Goal: Task Accomplishment & Management: Use online tool/utility

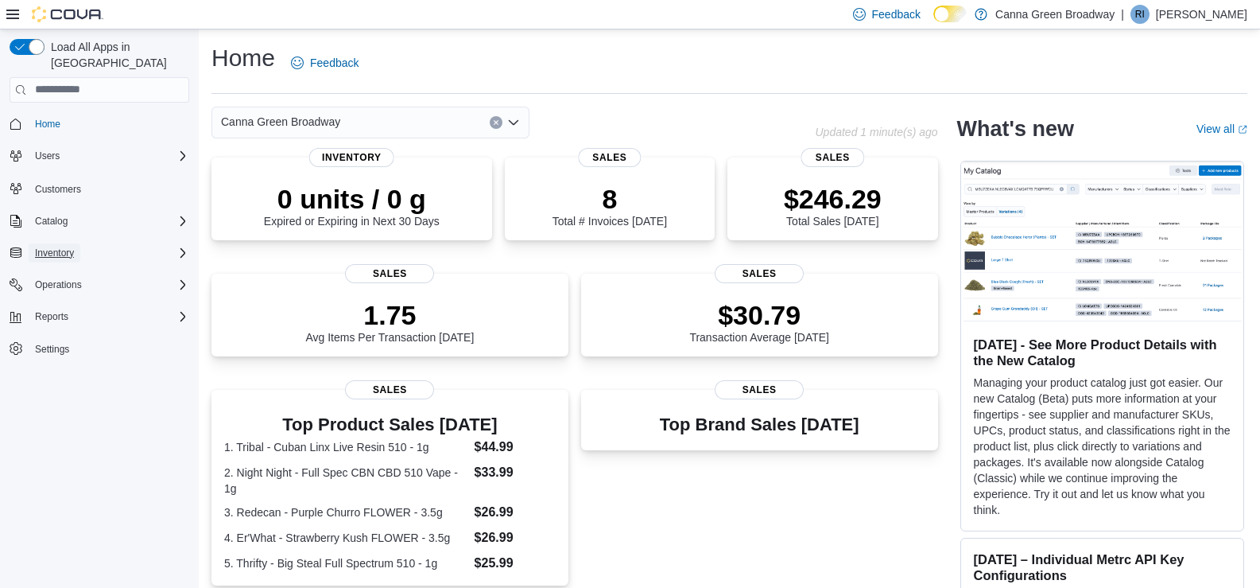
click at [53, 246] on span "Inventory" at bounding box center [54, 252] width 39 height 13
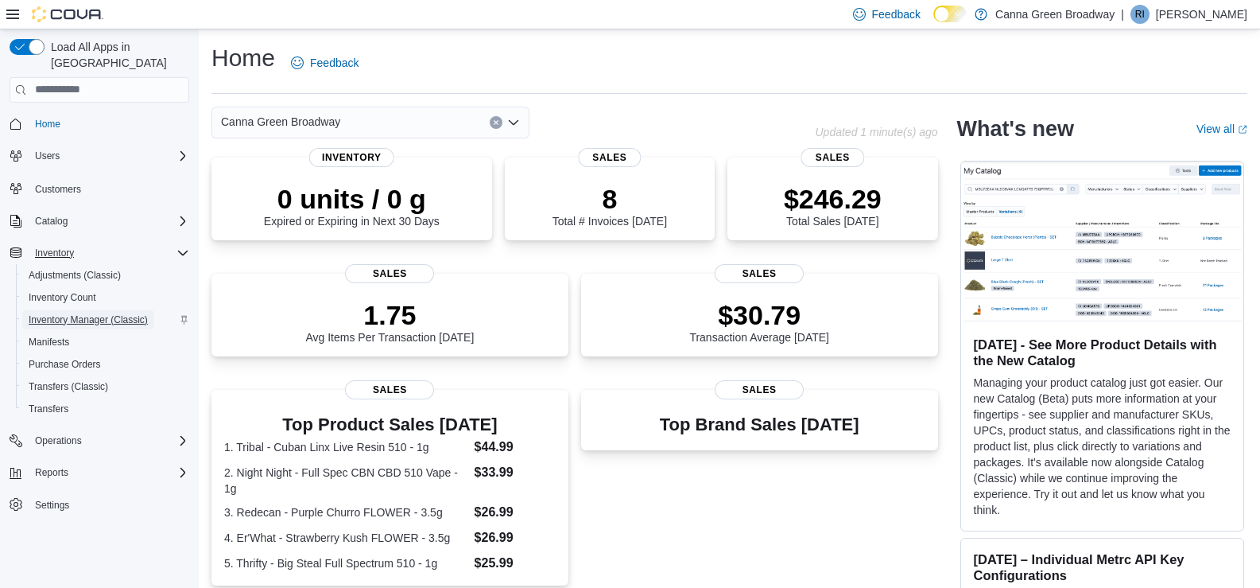
click at [75, 313] on span "Inventory Manager (Classic)" at bounding box center [88, 319] width 119 height 13
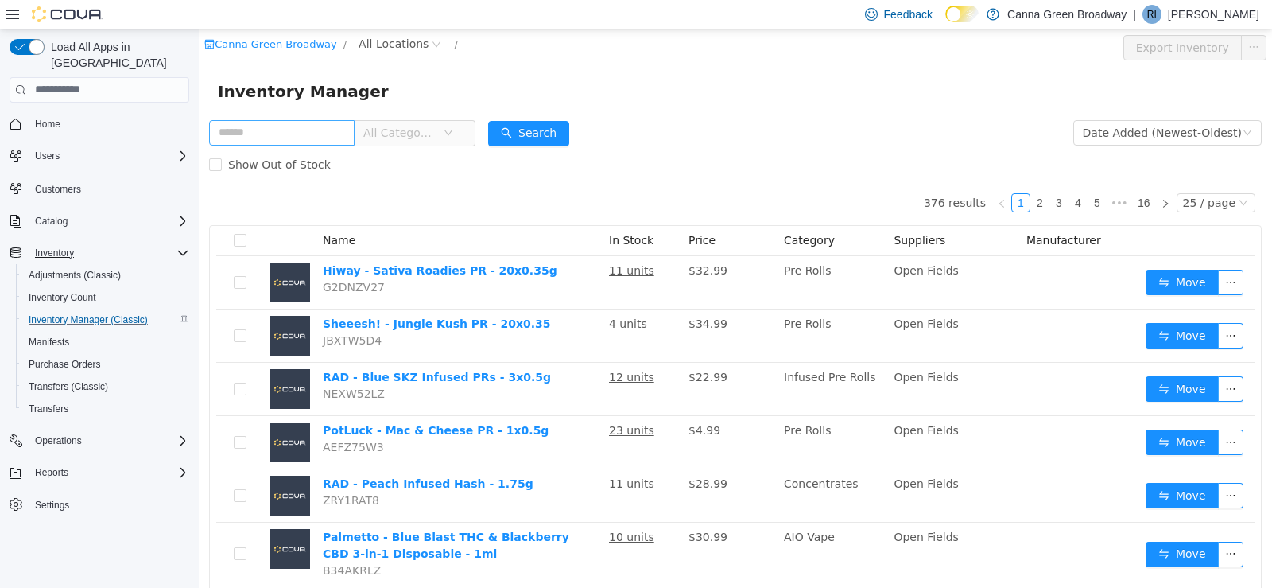
click at [254, 122] on input "text" at bounding box center [281, 131] width 145 height 25
type input "****"
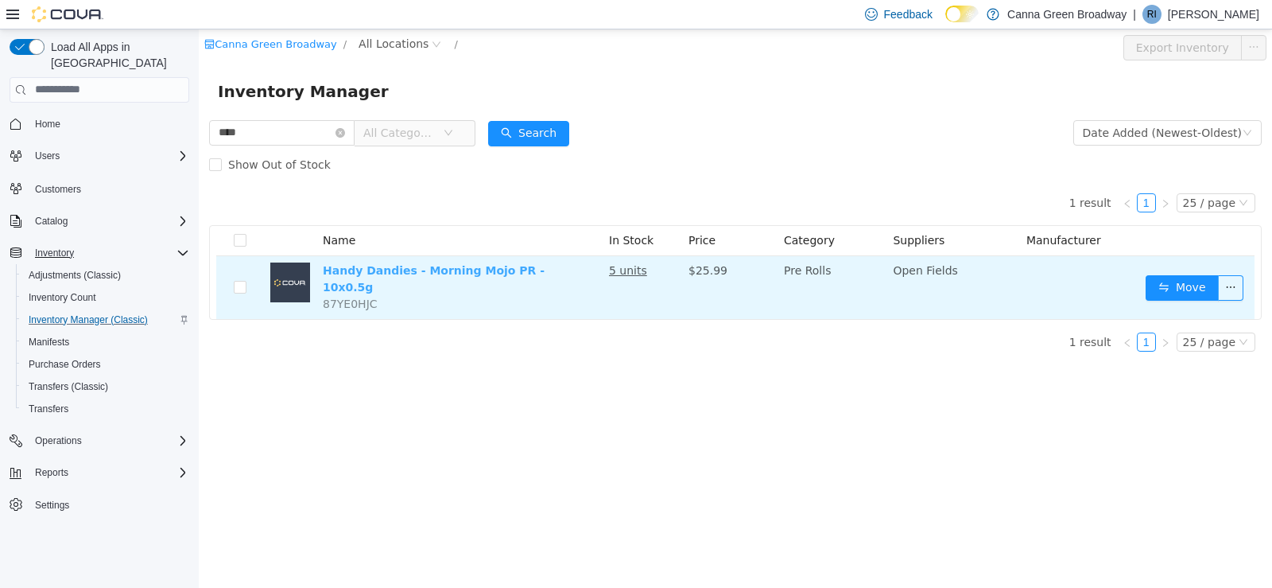
click at [460, 269] on link "Handy Dandies - Morning Mojo PR - 10x0.5g" at bounding box center [434, 277] width 222 height 29
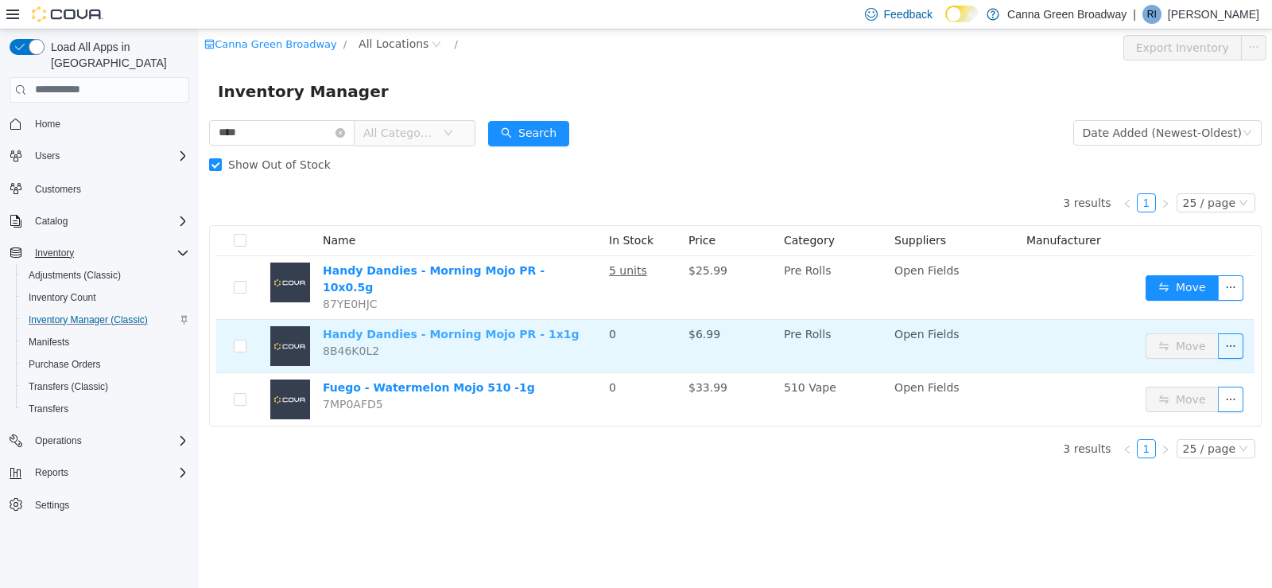
click at [412, 328] on link "Handy Dandies - Morning Mojo PR - 1x1g" at bounding box center [451, 333] width 256 height 13
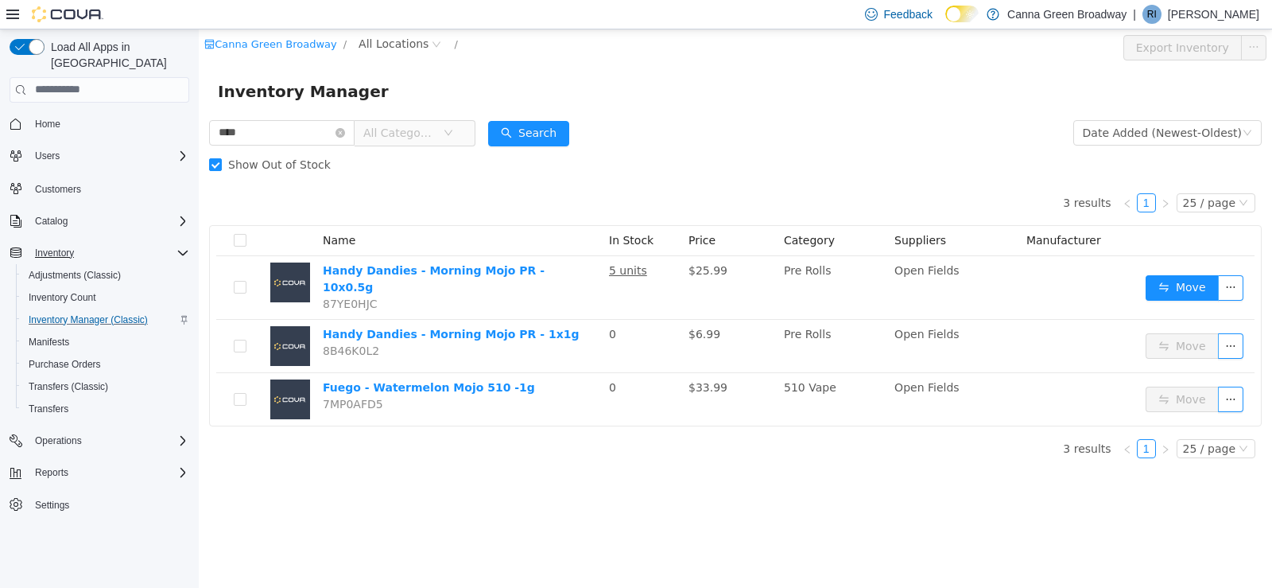
click at [731, 85] on div "Inventory Manager" at bounding box center [735, 90] width 1035 height 25
click at [90, 431] on div "Operations" at bounding box center [109, 440] width 161 height 19
click at [81, 507] on div "Reports" at bounding box center [109, 516] width 161 height 19
click at [92, 533] on span "Canadian Compliance" at bounding box center [76, 539] width 94 height 13
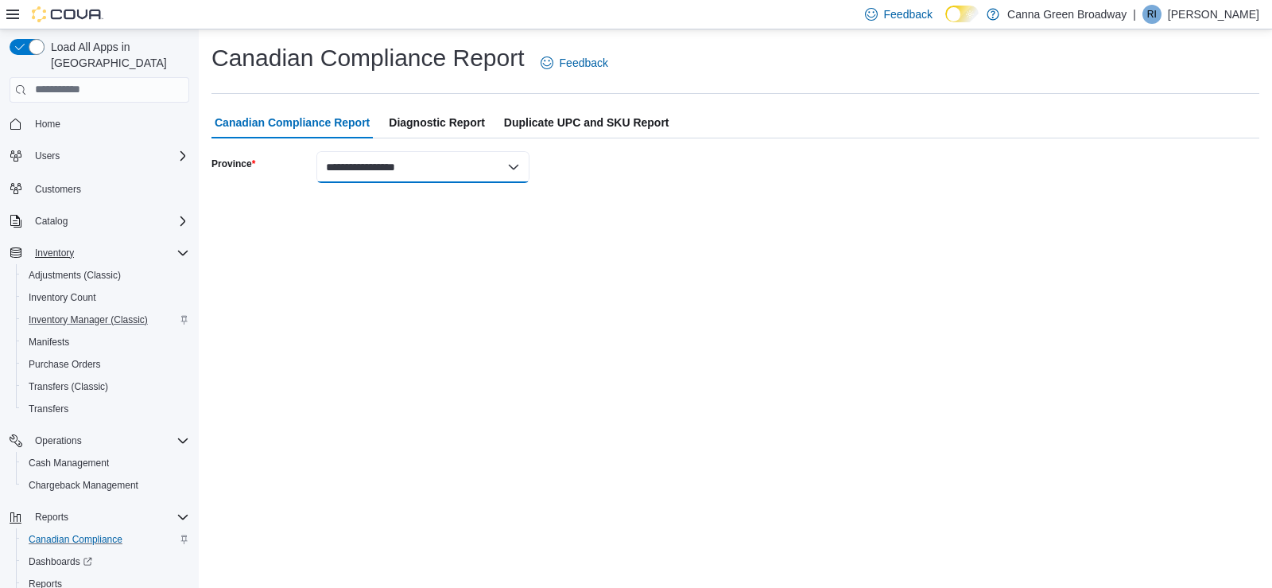
click at [460, 161] on select "**********" at bounding box center [422, 167] width 213 height 32
select select "**********"
click at [316, 151] on select "**********" at bounding box center [422, 167] width 213 height 32
select select "****"
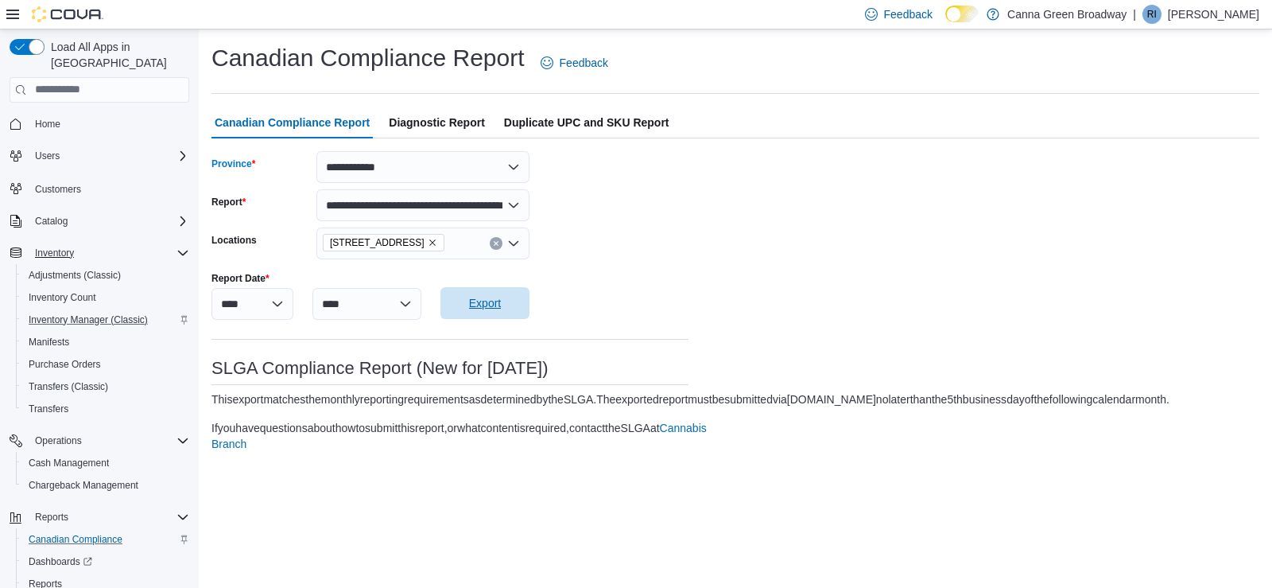
click at [485, 301] on span "Export" at bounding box center [485, 303] width 32 height 16
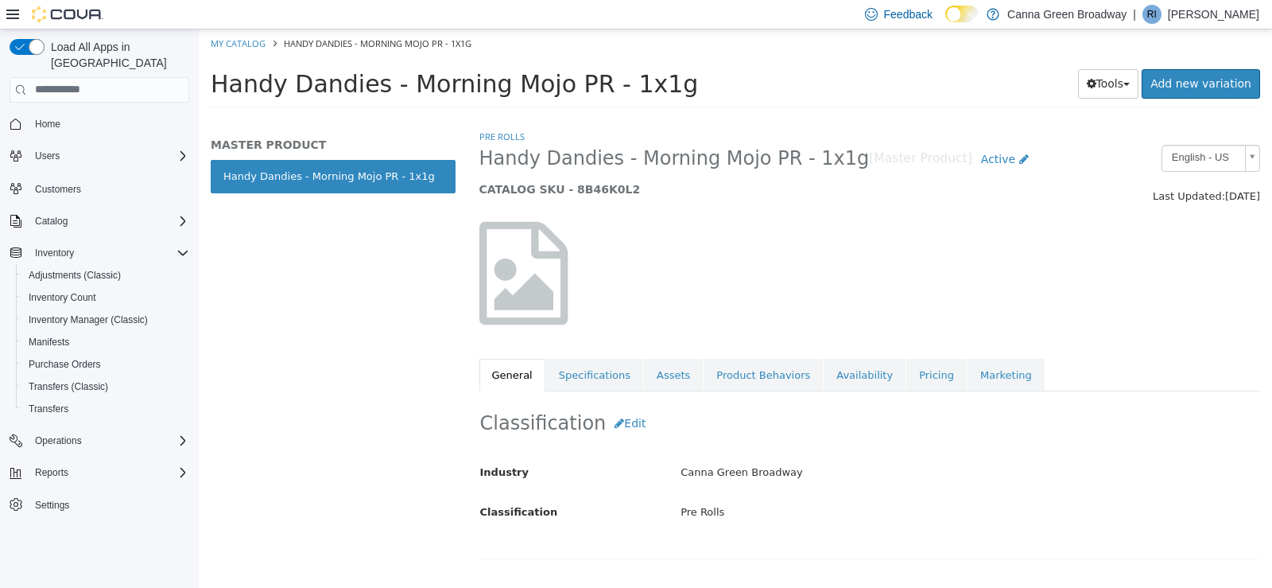
click at [924, 328] on div at bounding box center [869, 272] width 805 height 136
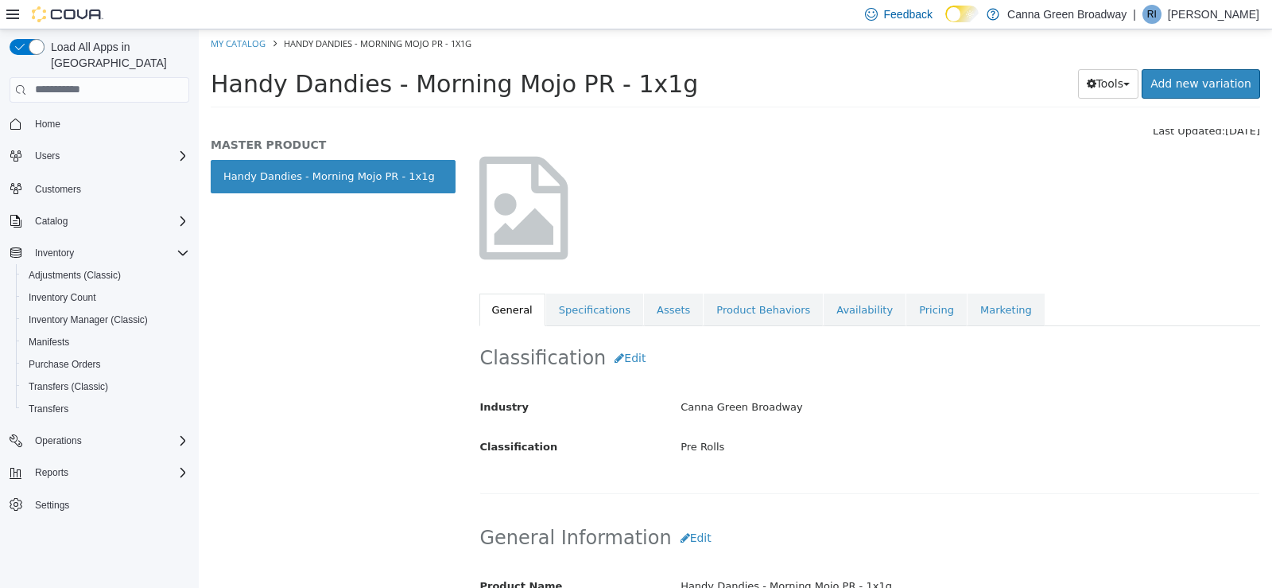
scroll to position [95, 0]
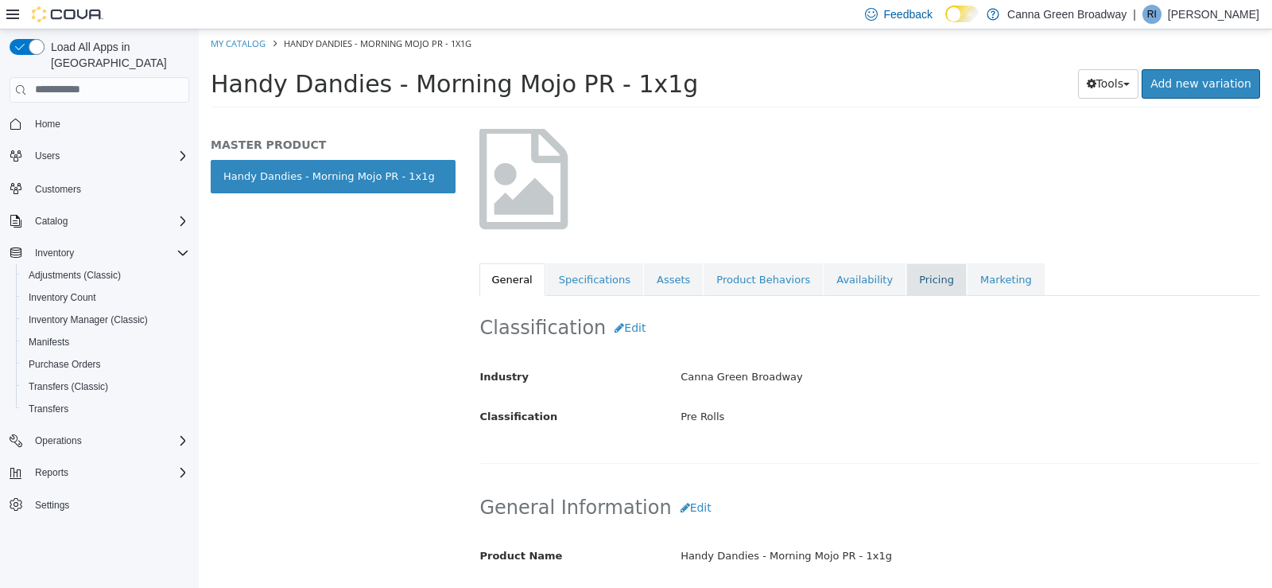
click at [906, 273] on link "Pricing" at bounding box center [936, 278] width 60 height 33
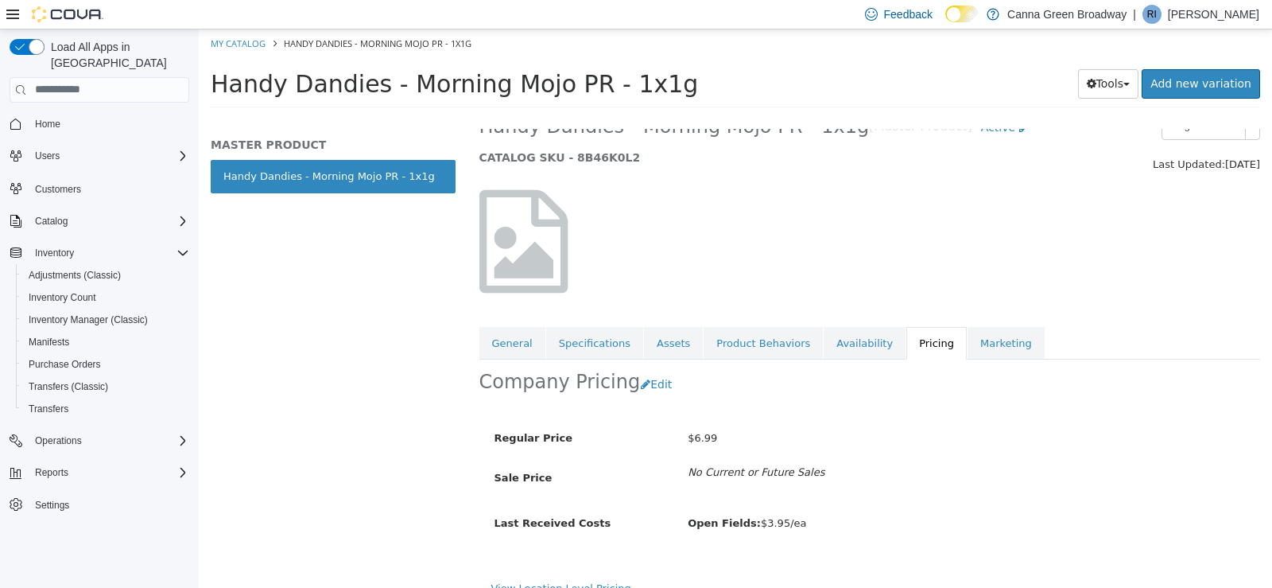
scroll to position [52, 0]
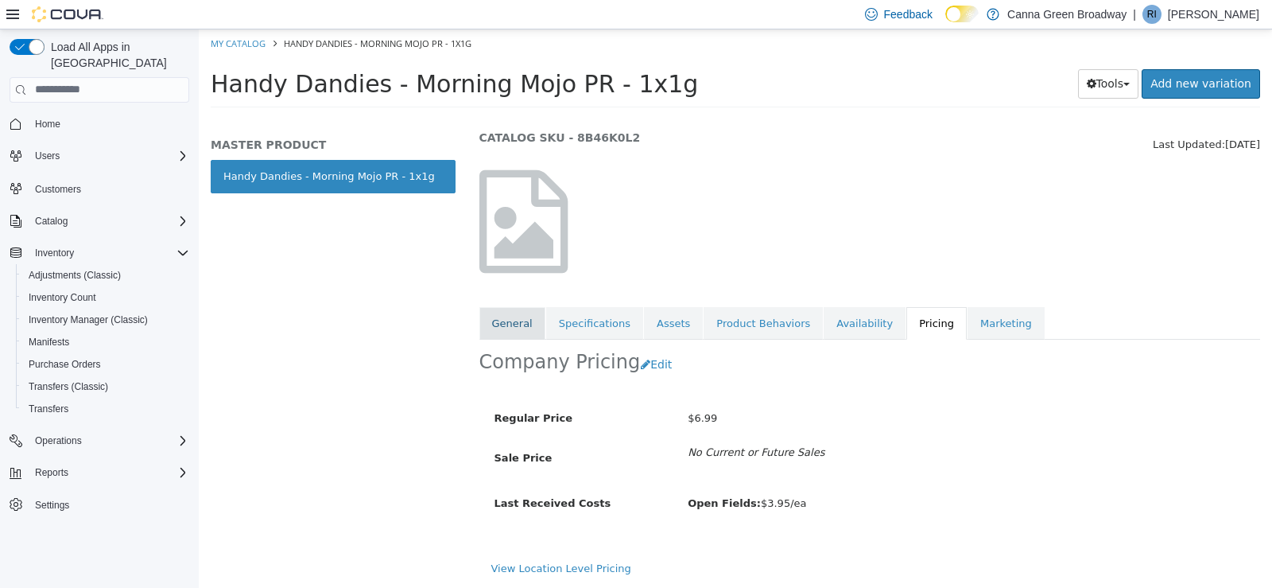
click at [497, 314] on link "General" at bounding box center [512, 322] width 66 height 33
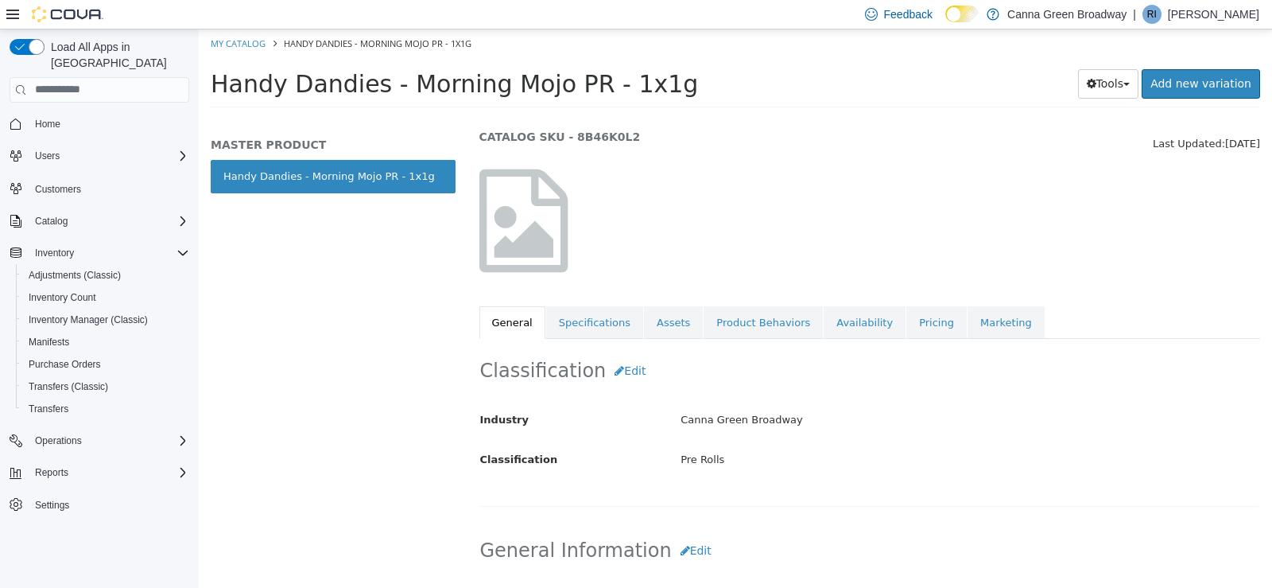
drag, startPoint x: 497, startPoint y: 314, endPoint x: 716, endPoint y: 250, distance: 228.7
click at [717, 251] on div at bounding box center [601, 228] width 268 height 119
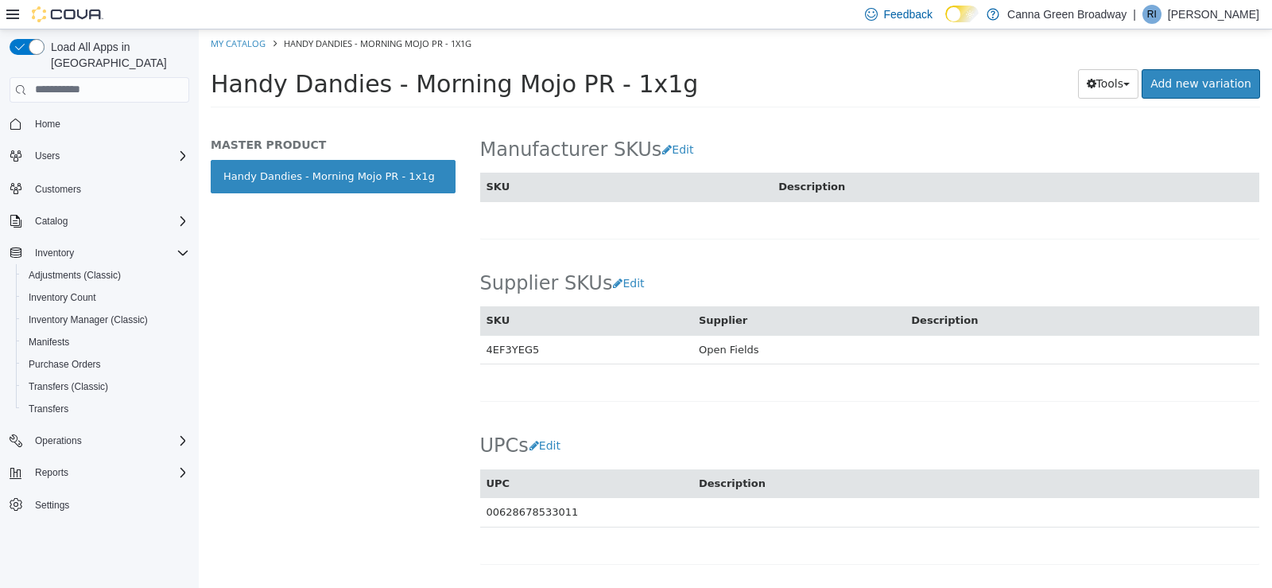
scroll to position [911, 0]
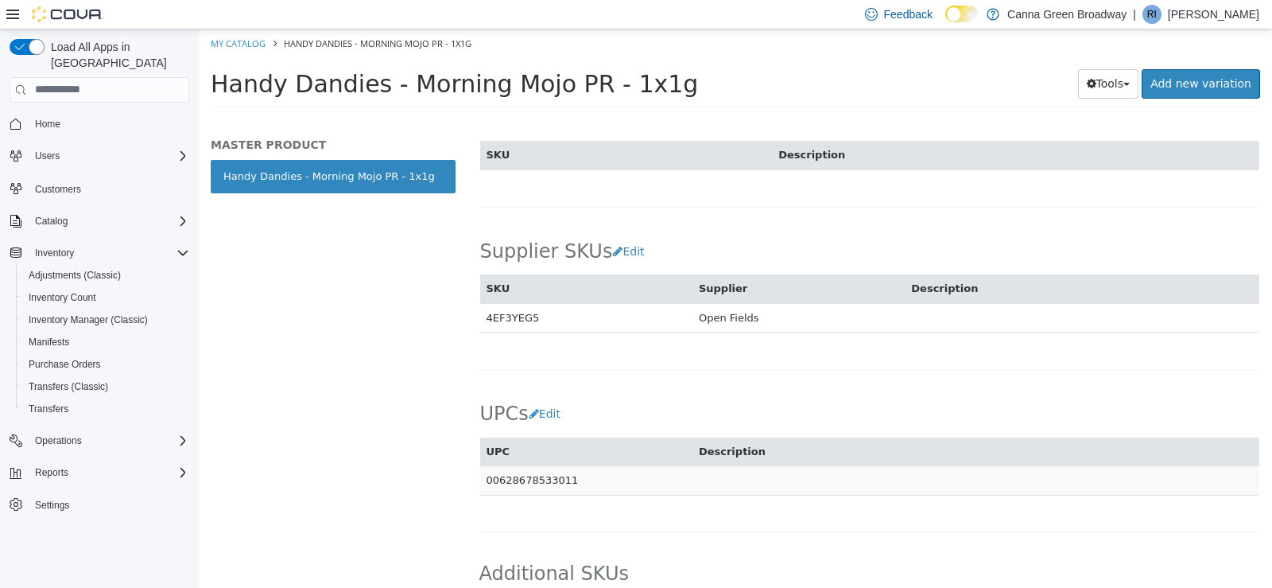
drag, startPoint x: 569, startPoint y: 483, endPoint x: 481, endPoint y: 485, distance: 88.3
click at [481, 485] on td "00628678533011" at bounding box center [586, 479] width 212 height 29
copy td "00628678533011"
